Goal: Information Seeking & Learning: Find specific fact

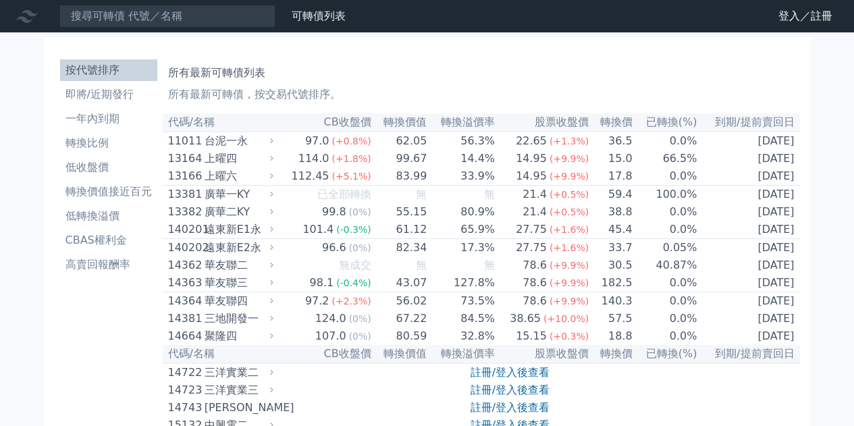
click at [155, 9] on input at bounding box center [167, 16] width 216 height 23
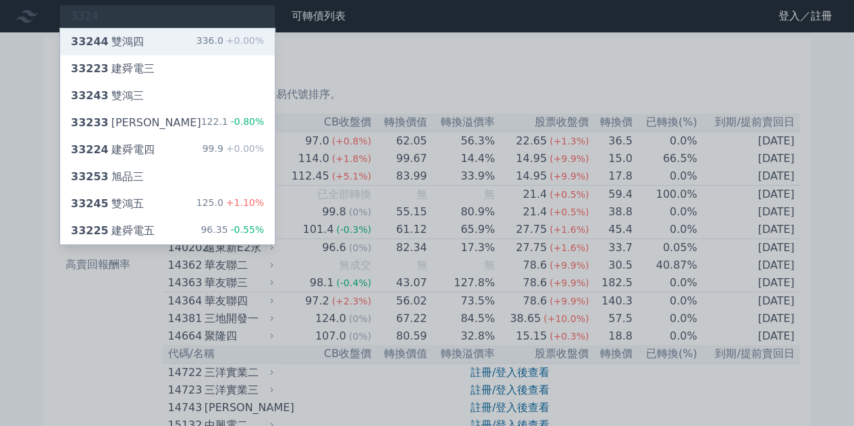
type input "3324"
click at [244, 36] on span "+0.00%" at bounding box center [244, 40] width 41 height 11
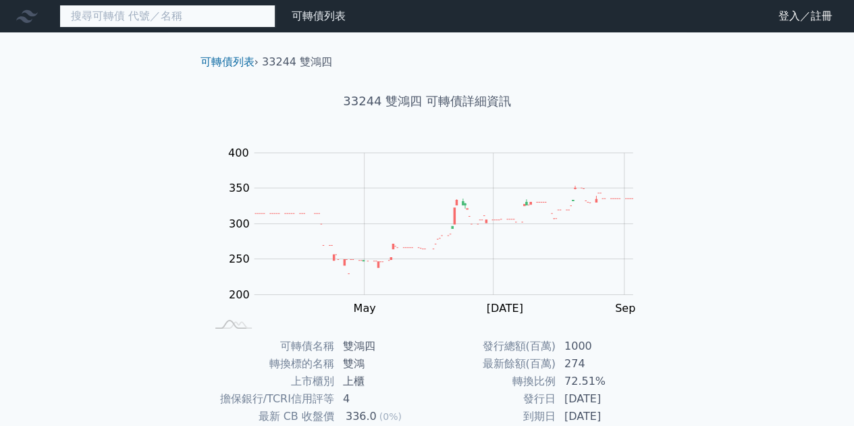
click at [199, 6] on input at bounding box center [167, 16] width 216 height 23
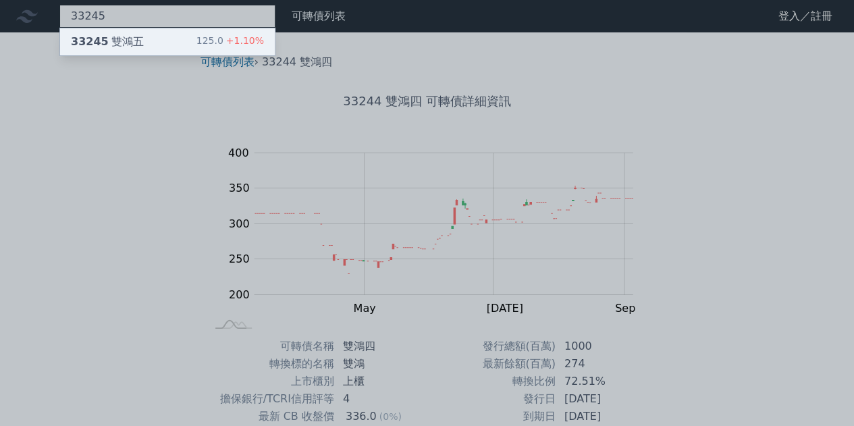
type input "33245"
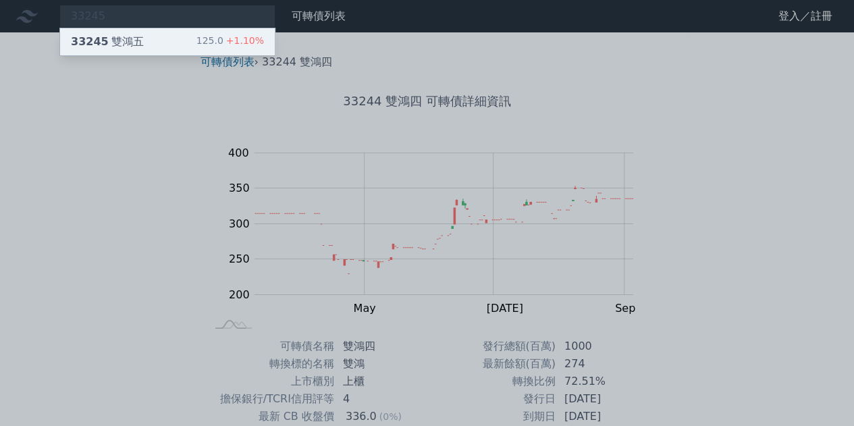
click at [215, 36] on div "125.0 +1.10%" at bounding box center [231, 42] width 68 height 16
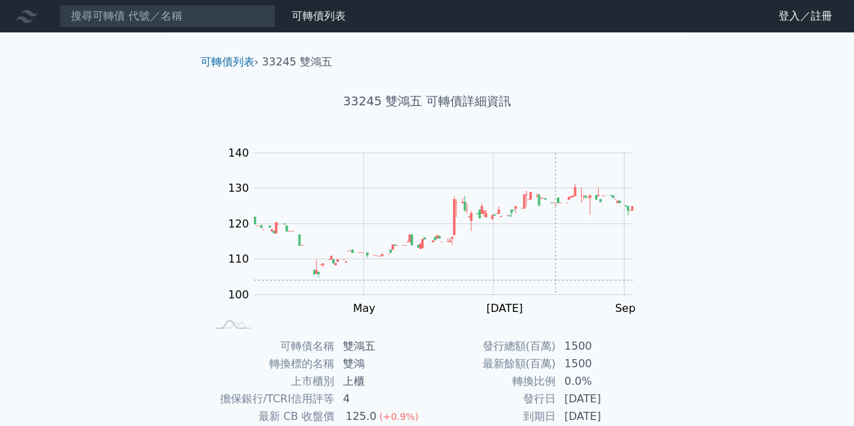
scroll to position [199, 0]
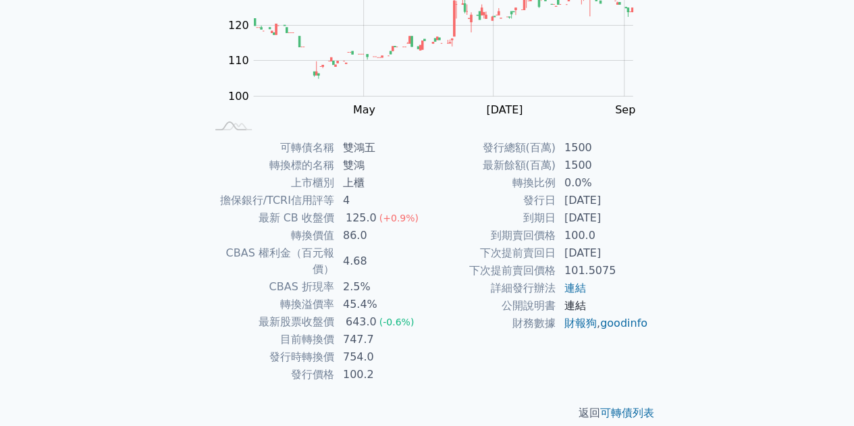
click at [579, 302] on link "連結" at bounding box center [576, 305] width 22 height 13
